Goal: Transaction & Acquisition: Book appointment/travel/reservation

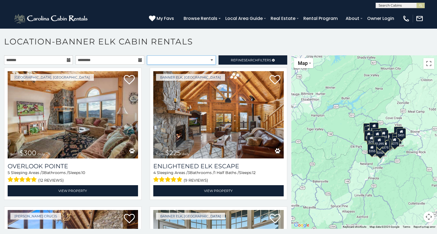
click at [172, 58] on select "**********" at bounding box center [181, 59] width 69 height 9
select select "**********"
click at [147, 55] on select "**********" at bounding box center [181, 59] width 69 height 9
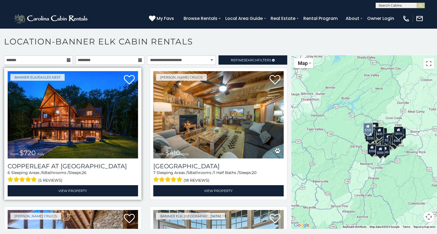
click at [102, 97] on img at bounding box center [73, 114] width 130 height 87
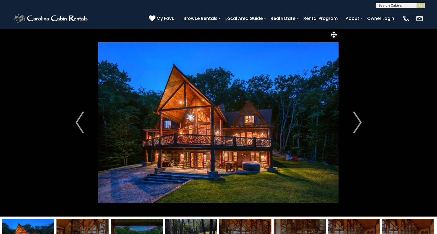
scroll to position [15, 0]
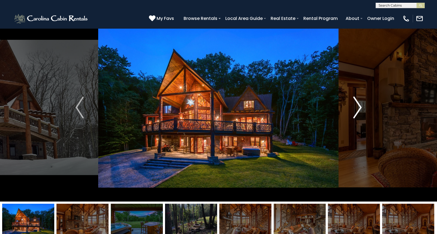
click at [362, 108] on button "Next" at bounding box center [357, 107] width 37 height 188
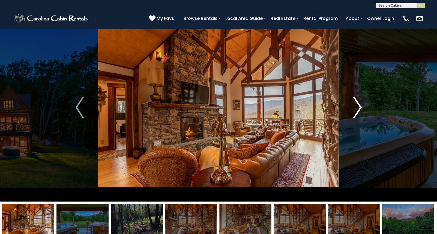
click at [362, 108] on button "Next" at bounding box center [357, 107] width 37 height 188
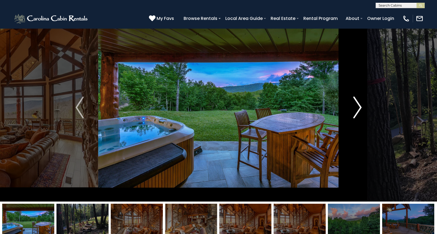
click at [362, 108] on button "Next" at bounding box center [357, 107] width 37 height 188
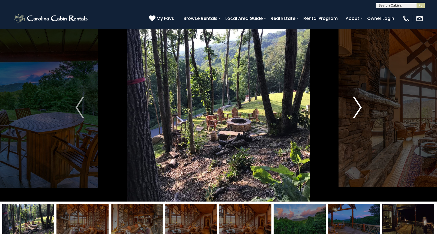
click at [362, 108] on button "Next" at bounding box center [357, 107] width 37 height 188
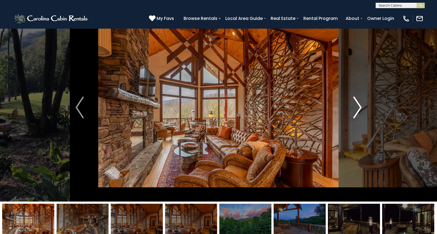
click at [362, 108] on button "Next" at bounding box center [357, 107] width 37 height 188
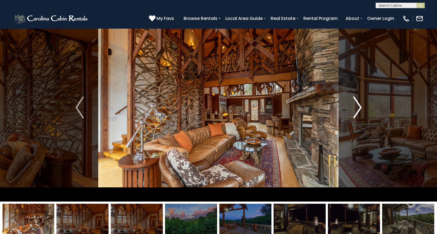
click at [362, 108] on button "Next" at bounding box center [357, 107] width 37 height 188
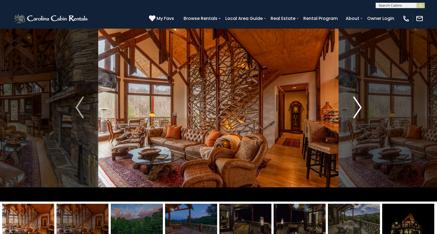
click at [362, 108] on button "Next" at bounding box center [357, 107] width 37 height 188
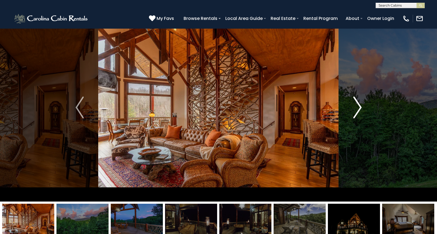
click at [362, 108] on button "Next" at bounding box center [357, 107] width 37 height 188
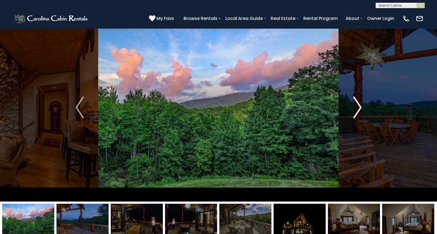
click at [362, 108] on button "Next" at bounding box center [357, 107] width 37 height 188
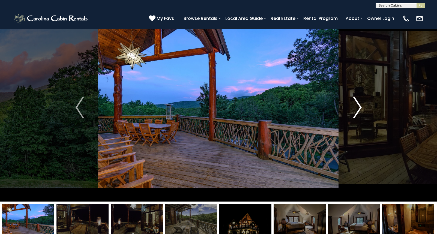
click at [362, 108] on button "Next" at bounding box center [357, 107] width 37 height 188
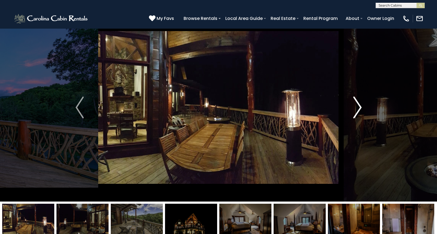
click at [362, 108] on button "Next" at bounding box center [357, 107] width 37 height 188
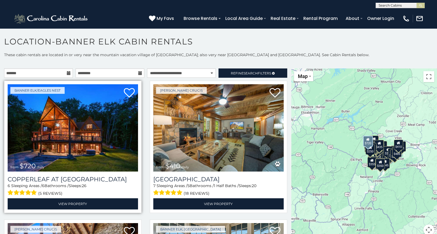
click at [89, 134] on img at bounding box center [73, 127] width 130 height 87
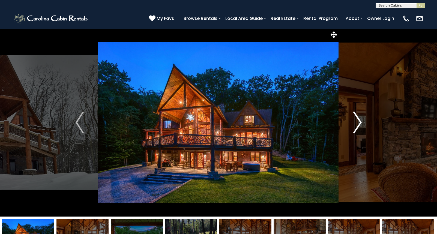
click at [353, 119] on img "Next" at bounding box center [357, 123] width 8 height 22
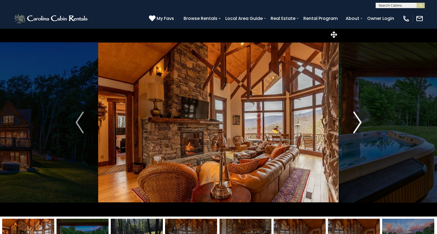
click at [353, 119] on button "Next" at bounding box center [357, 122] width 37 height 188
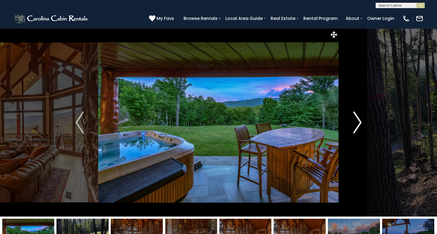
click at [353, 119] on button "Next" at bounding box center [357, 122] width 37 height 188
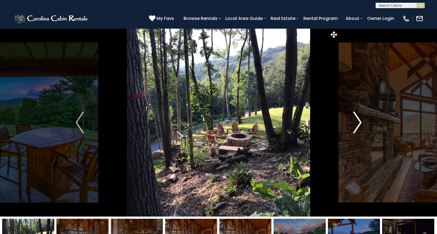
click at [353, 119] on button "Next" at bounding box center [357, 122] width 37 height 188
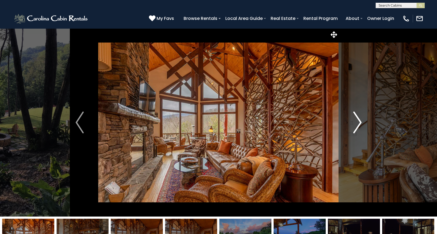
click at [353, 119] on button "Next" at bounding box center [357, 122] width 37 height 188
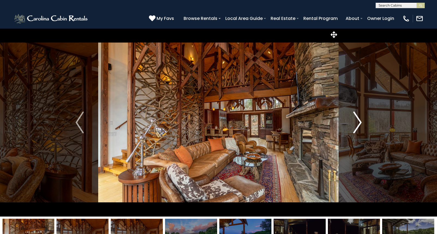
click at [353, 119] on button "Next" at bounding box center [357, 122] width 37 height 188
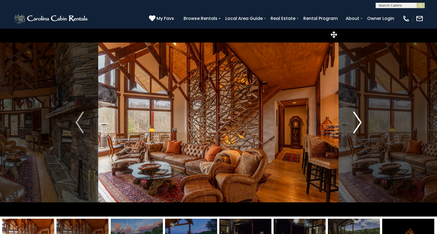
click at [353, 119] on button "Next" at bounding box center [357, 122] width 37 height 188
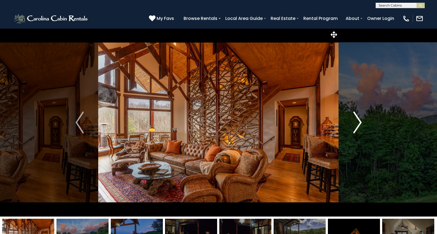
click at [353, 119] on button "Next" at bounding box center [357, 122] width 37 height 188
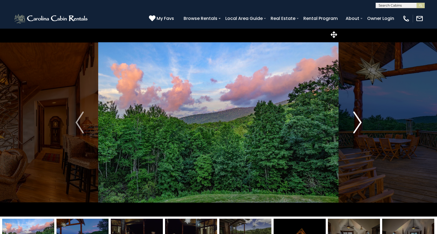
click at [368, 117] on button "Next" at bounding box center [357, 122] width 37 height 188
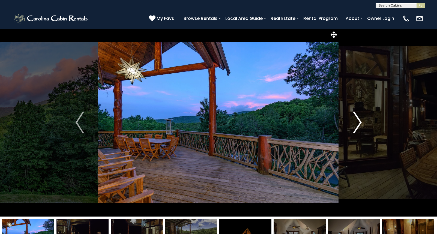
click at [364, 117] on button "Next" at bounding box center [357, 122] width 37 height 188
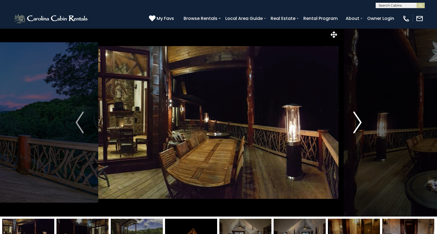
click at [364, 117] on button "Next" at bounding box center [357, 122] width 37 height 188
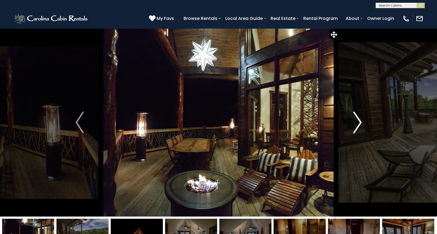
click at [364, 117] on button "Next" at bounding box center [357, 122] width 37 height 188
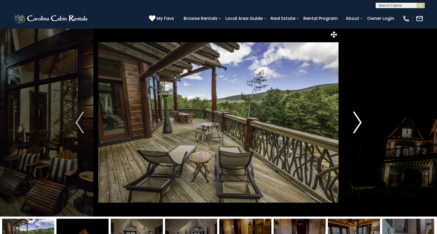
click at [364, 117] on button "Next" at bounding box center [357, 122] width 37 height 188
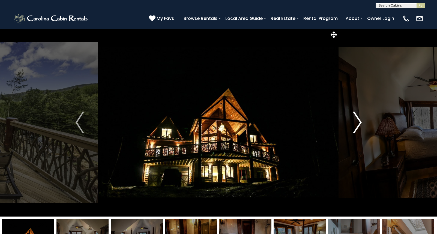
click at [364, 117] on button "Next" at bounding box center [357, 122] width 37 height 188
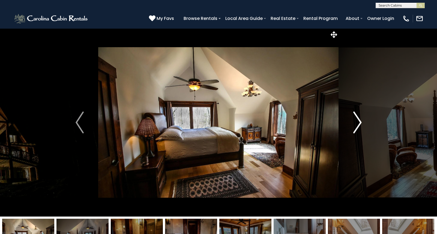
click at [364, 117] on button "Next" at bounding box center [357, 122] width 37 height 188
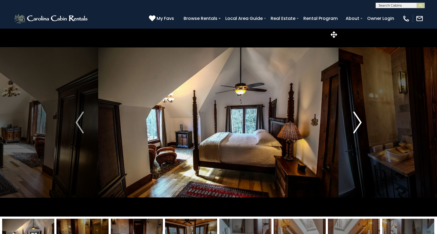
click at [364, 117] on button "Next" at bounding box center [357, 122] width 37 height 188
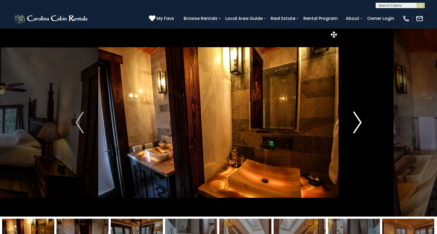
click at [364, 117] on button "Next" at bounding box center [357, 122] width 37 height 188
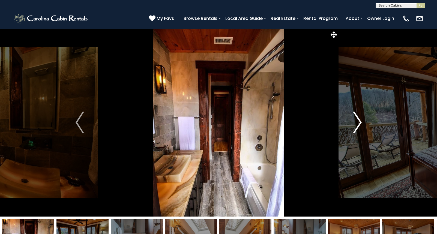
click at [364, 117] on button "Next" at bounding box center [357, 122] width 37 height 188
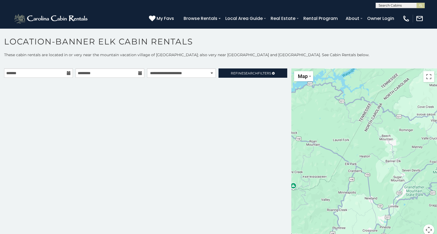
scroll to position [13, 0]
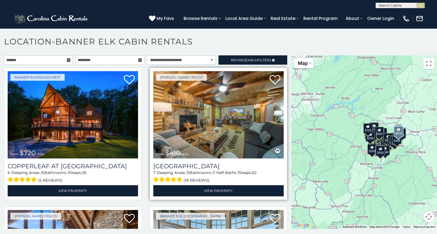
click at [215, 138] on img at bounding box center [218, 114] width 130 height 87
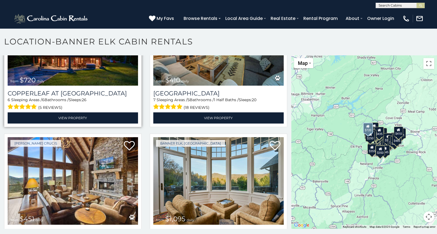
scroll to position [112, 0]
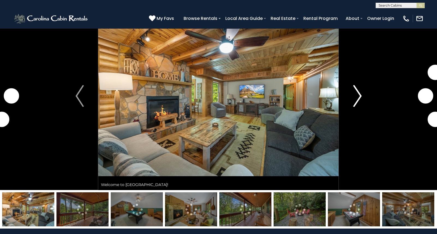
scroll to position [23, 0]
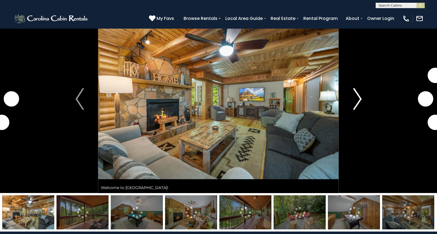
click at [359, 98] on img "Next" at bounding box center [357, 99] width 8 height 22
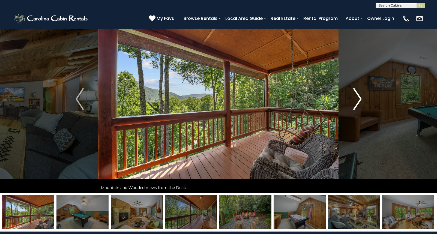
click at [359, 98] on img "Next" at bounding box center [357, 99] width 8 height 22
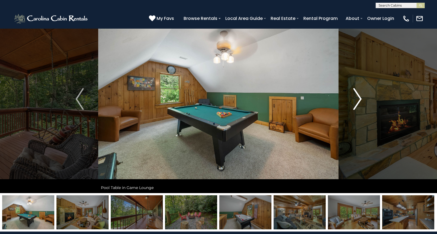
click at [359, 98] on img "Next" at bounding box center [357, 99] width 8 height 22
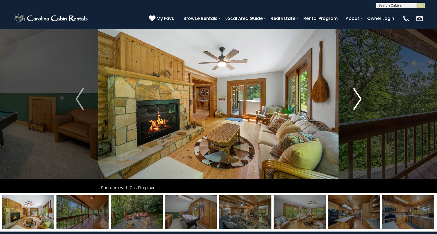
click at [359, 98] on img "Next" at bounding box center [357, 99] width 8 height 22
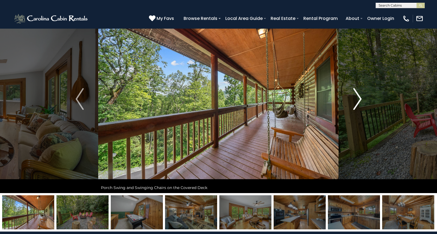
click at [359, 98] on img "Next" at bounding box center [357, 99] width 8 height 22
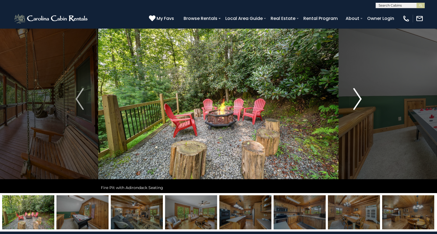
click at [359, 98] on img "Next" at bounding box center [357, 99] width 8 height 22
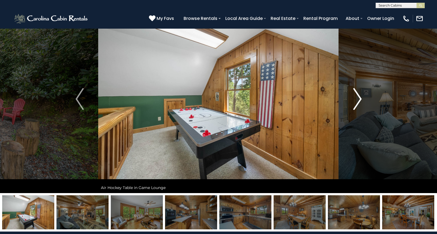
click at [359, 98] on img "Next" at bounding box center [357, 99] width 8 height 22
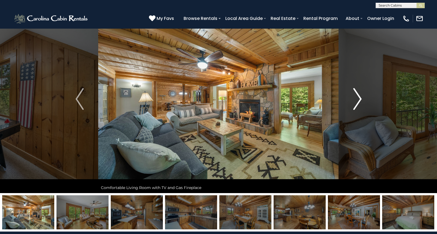
click at [359, 98] on img "Next" at bounding box center [357, 99] width 8 height 22
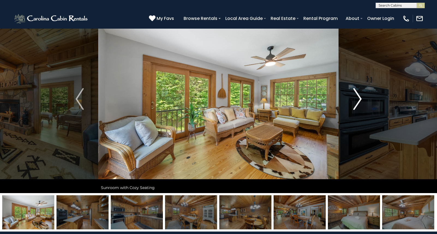
click at [359, 98] on img "Next" at bounding box center [357, 99] width 8 height 22
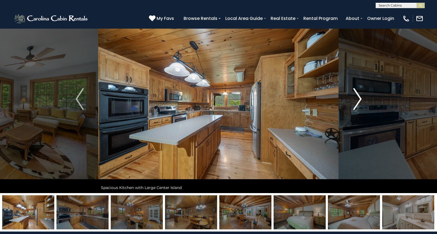
click at [359, 98] on img "Next" at bounding box center [357, 99] width 8 height 22
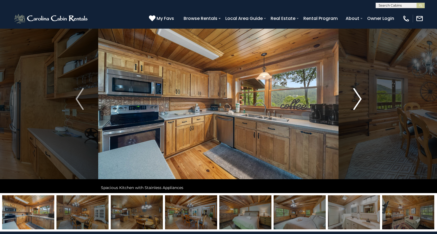
click at [359, 98] on img "Next" at bounding box center [357, 99] width 8 height 22
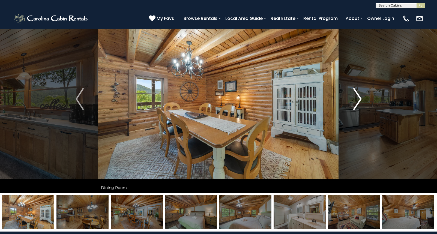
click at [370, 72] on button "Next" at bounding box center [357, 99] width 37 height 188
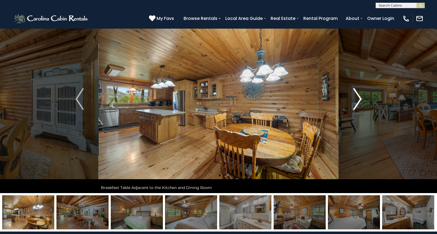
click at [364, 112] on button "Next" at bounding box center [357, 99] width 37 height 188
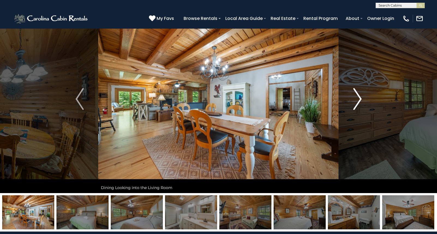
click at [363, 112] on button "Next" at bounding box center [357, 99] width 37 height 188
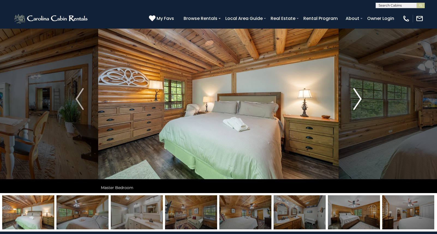
click at [363, 112] on button "Next" at bounding box center [357, 99] width 37 height 188
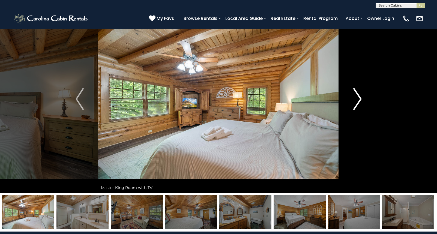
click at [363, 112] on button "Next" at bounding box center [357, 99] width 37 height 188
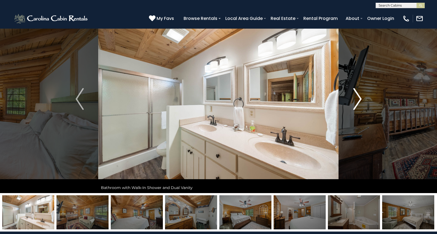
click at [362, 106] on button "Next" at bounding box center [357, 99] width 37 height 188
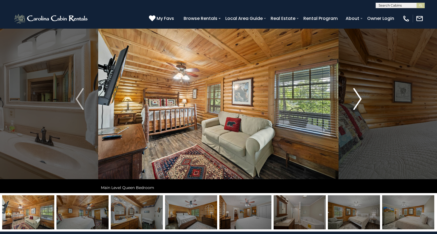
click at [362, 106] on button "Next" at bounding box center [357, 99] width 37 height 188
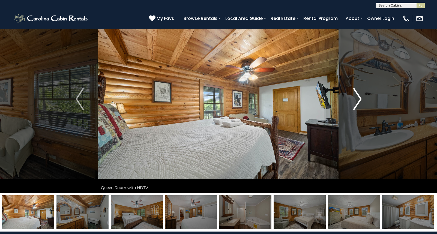
click at [354, 106] on img "Next" at bounding box center [357, 99] width 8 height 22
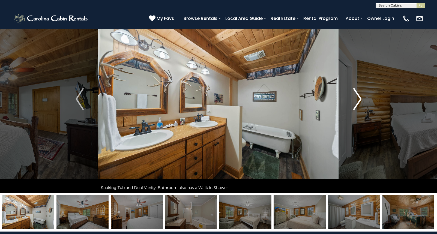
click at [355, 107] on img "Next" at bounding box center [357, 99] width 8 height 22
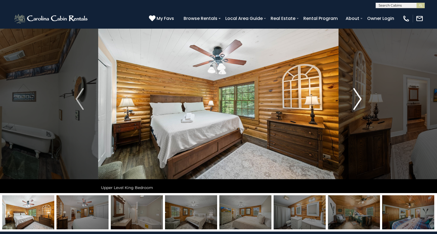
click at [355, 107] on img "Next" at bounding box center [357, 99] width 8 height 22
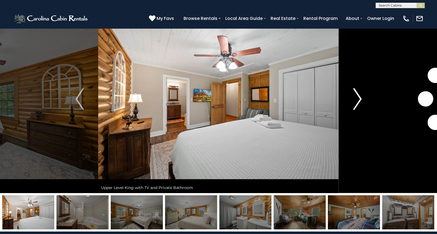
click at [355, 107] on img "Next" at bounding box center [357, 99] width 8 height 22
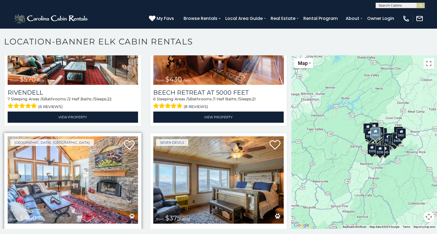
scroll to position [762, 0]
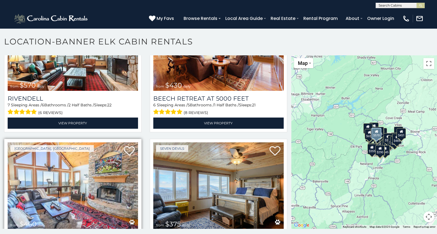
click at [128, 88] on img at bounding box center [73, 47] width 130 height 87
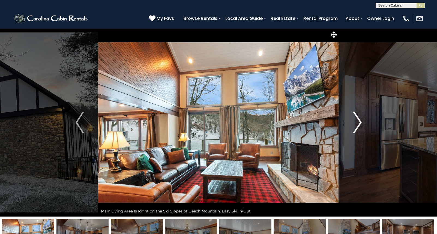
click at [349, 126] on button "Next" at bounding box center [357, 122] width 37 height 188
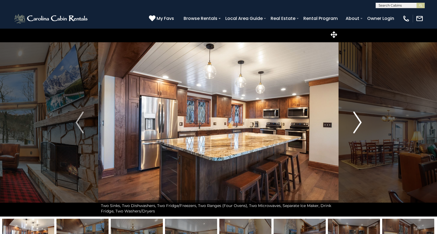
click at [349, 126] on button "Next" at bounding box center [357, 122] width 37 height 188
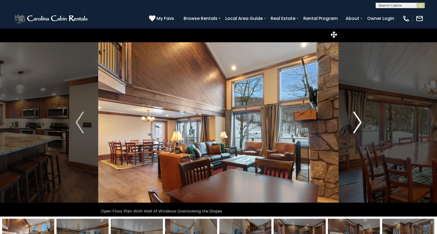
click at [349, 126] on button "Next" at bounding box center [357, 122] width 37 height 188
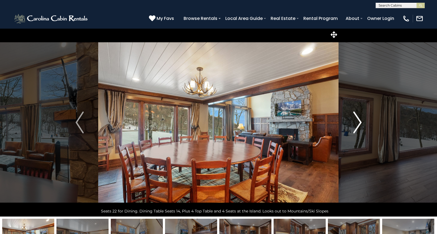
click at [349, 126] on button "Next" at bounding box center [357, 122] width 37 height 188
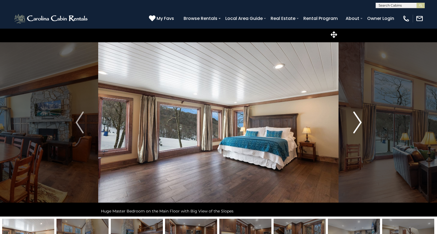
click at [349, 126] on button "Next" at bounding box center [357, 122] width 37 height 188
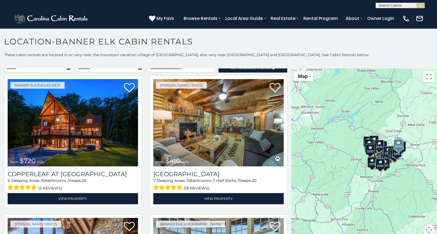
scroll to position [5, 0]
